Goal: Transaction & Acquisition: Book appointment/travel/reservation

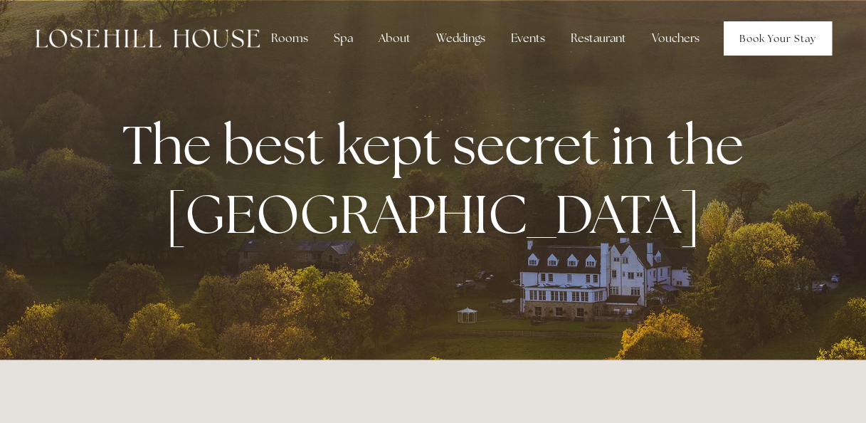
click at [777, 40] on link "Book Your Stay" at bounding box center [777, 38] width 108 height 34
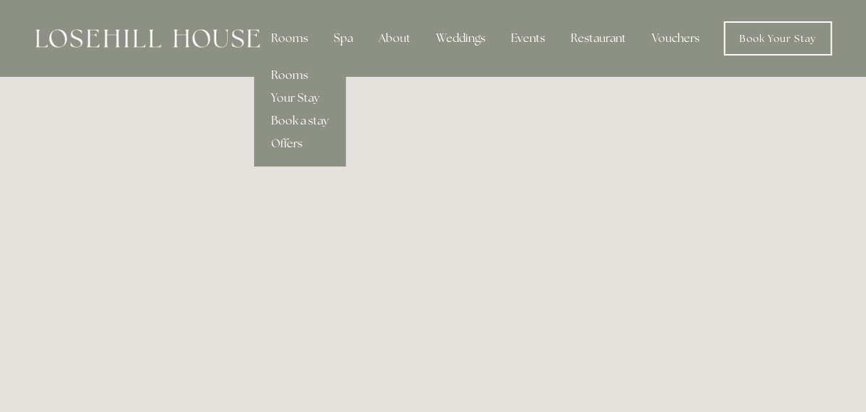
click at [290, 141] on link "Offers" at bounding box center [300, 143] width 92 height 23
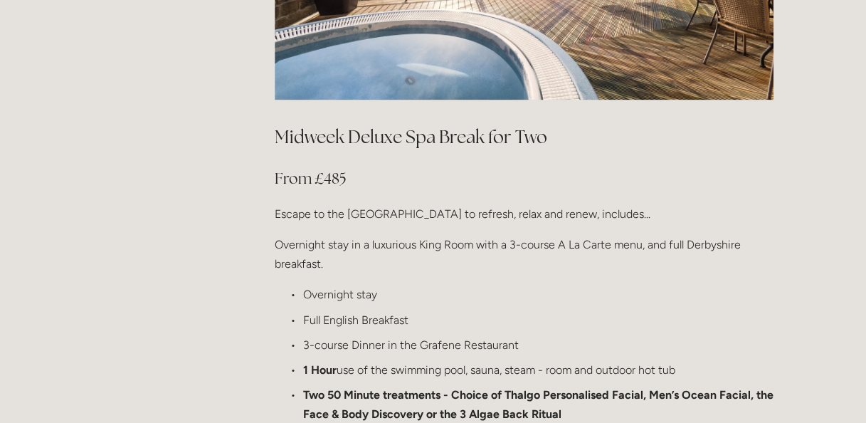
scroll to position [1849, 0]
